Goal: Information Seeking & Learning: Learn about a topic

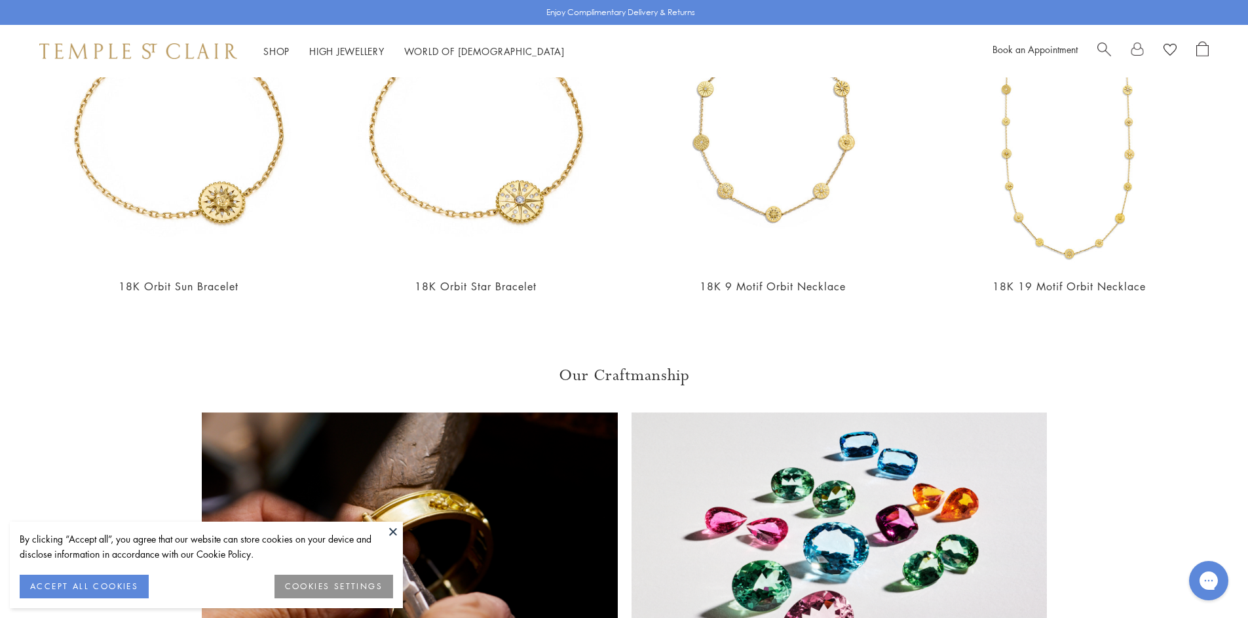
scroll to position [1165, 0]
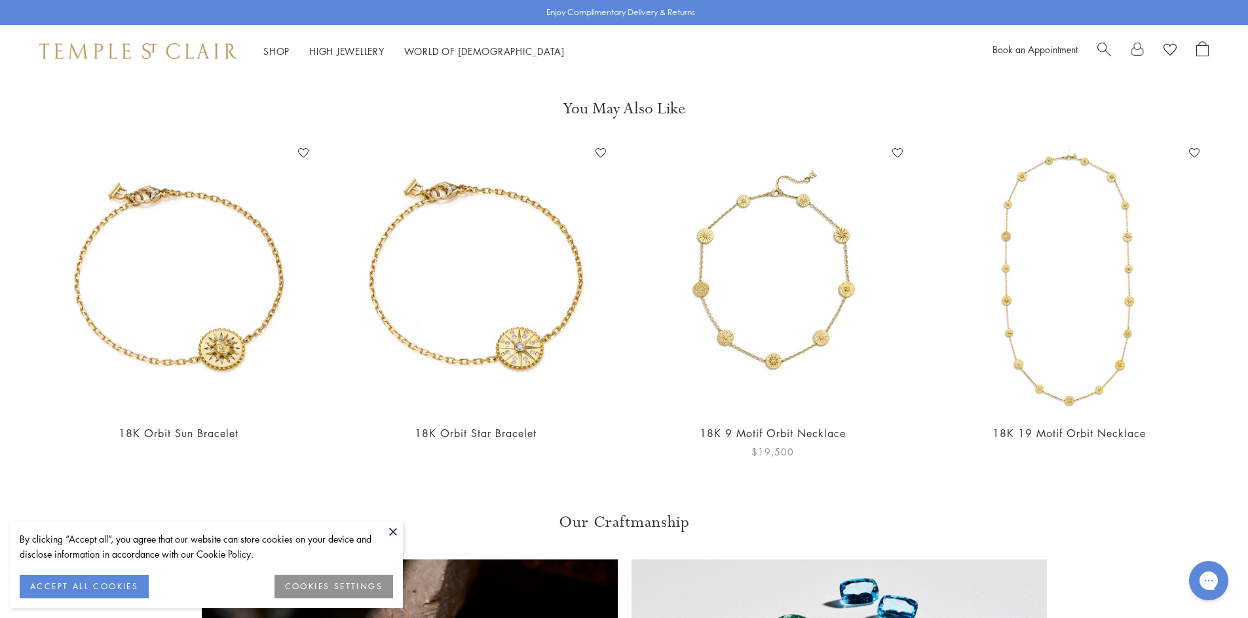
click at [722, 305] on img at bounding box center [773, 277] width 271 height 271
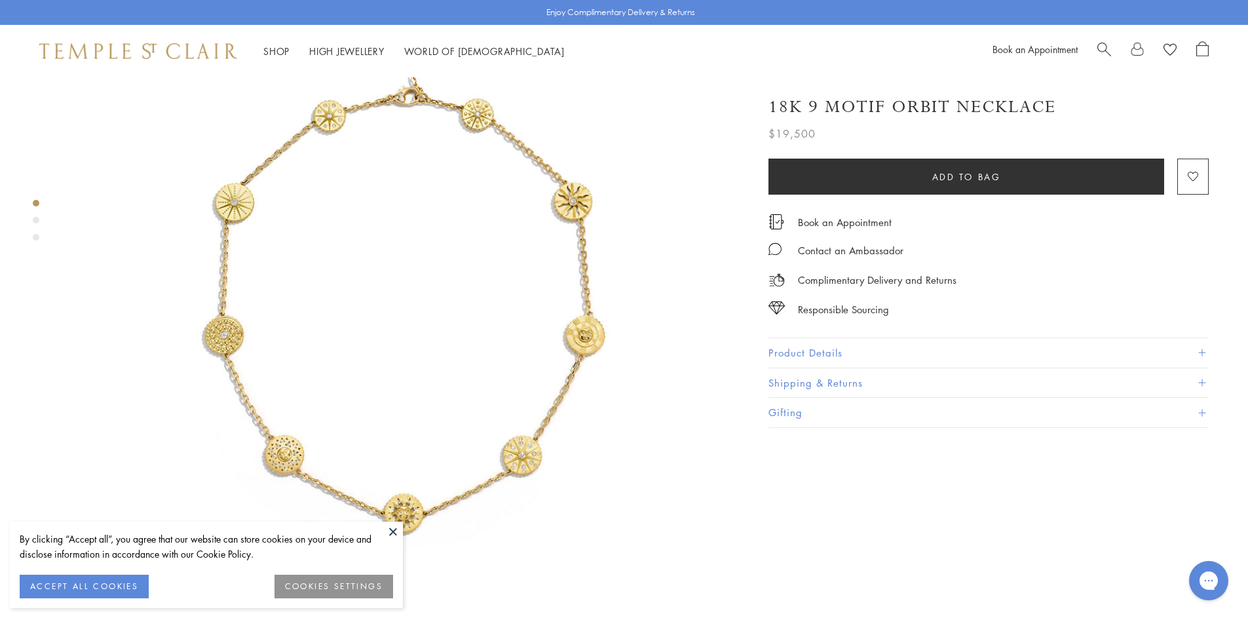
scroll to position [113, 0]
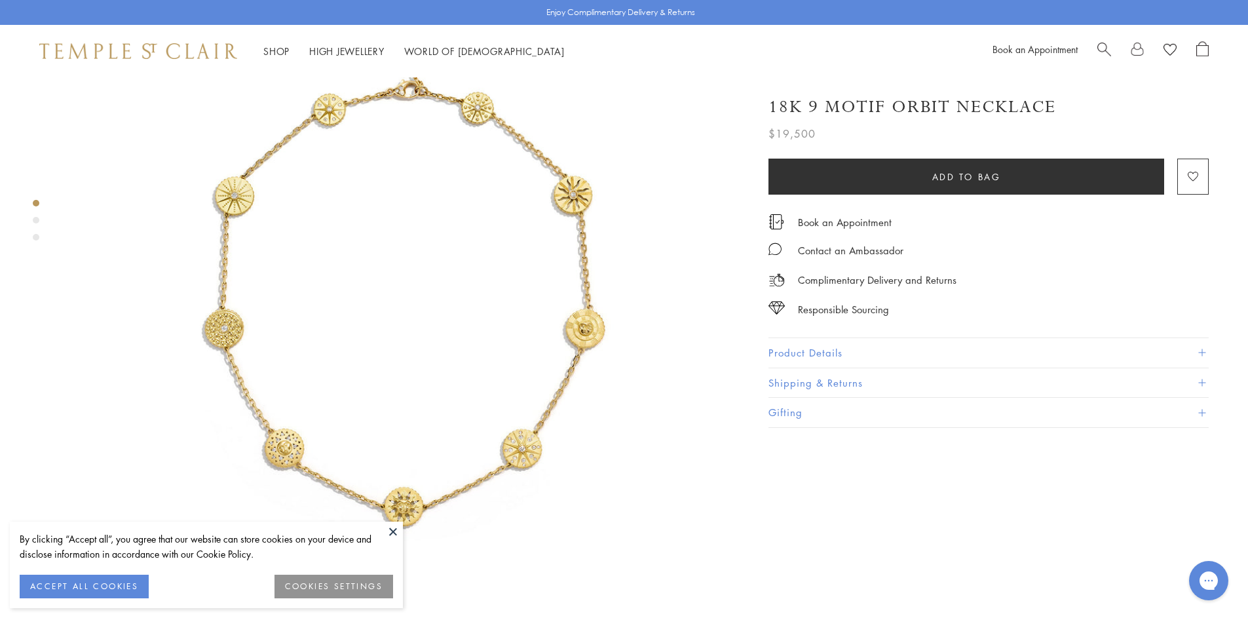
click at [396, 530] on button at bounding box center [393, 532] width 20 height 20
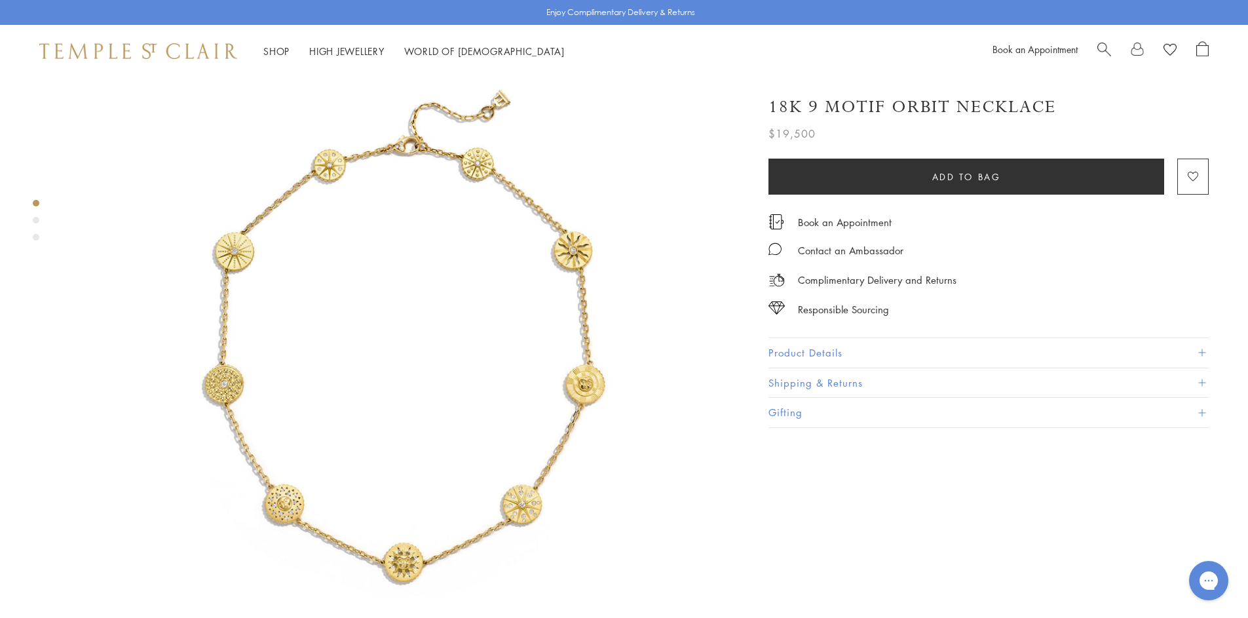
scroll to position [0, 0]
